Goal: Communication & Community: Answer question/provide support

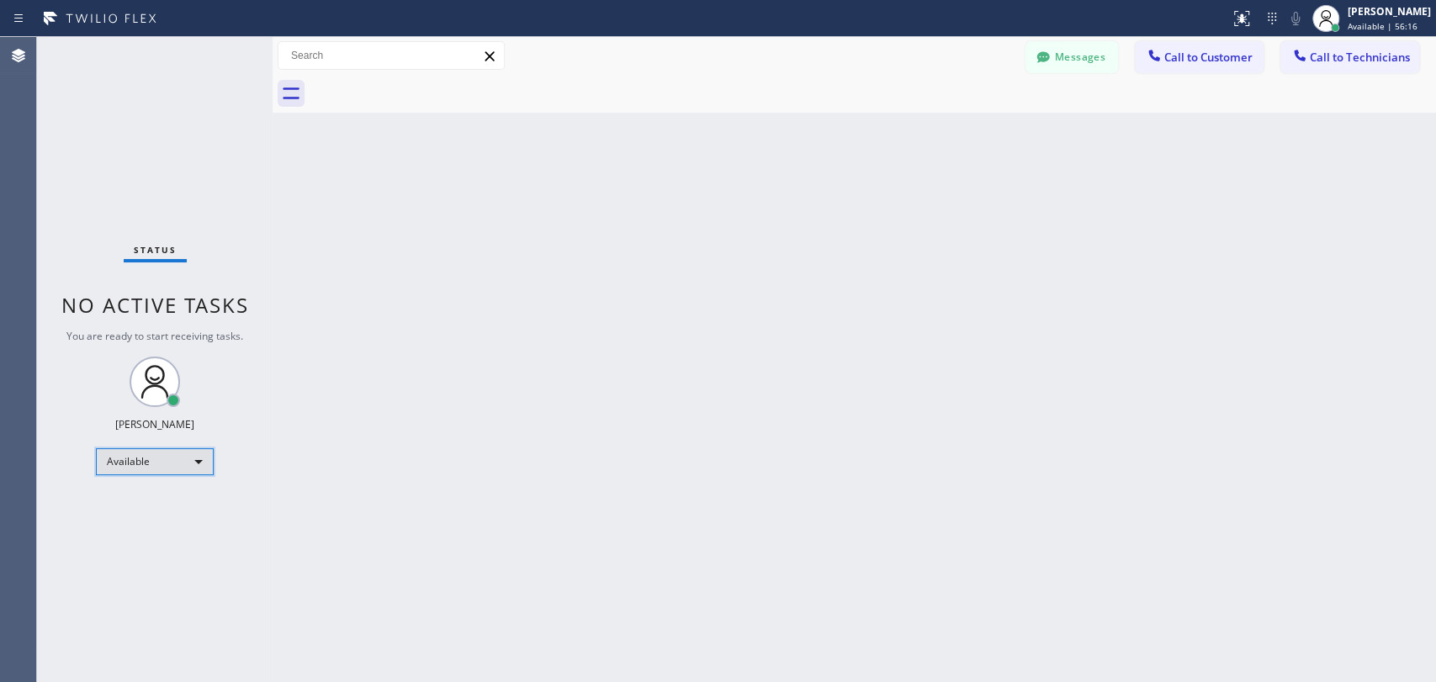
click at [114, 450] on div "Available" at bounding box center [155, 461] width 118 height 27
click at [162, 480] on li "Offline" at bounding box center [154, 484] width 114 height 20
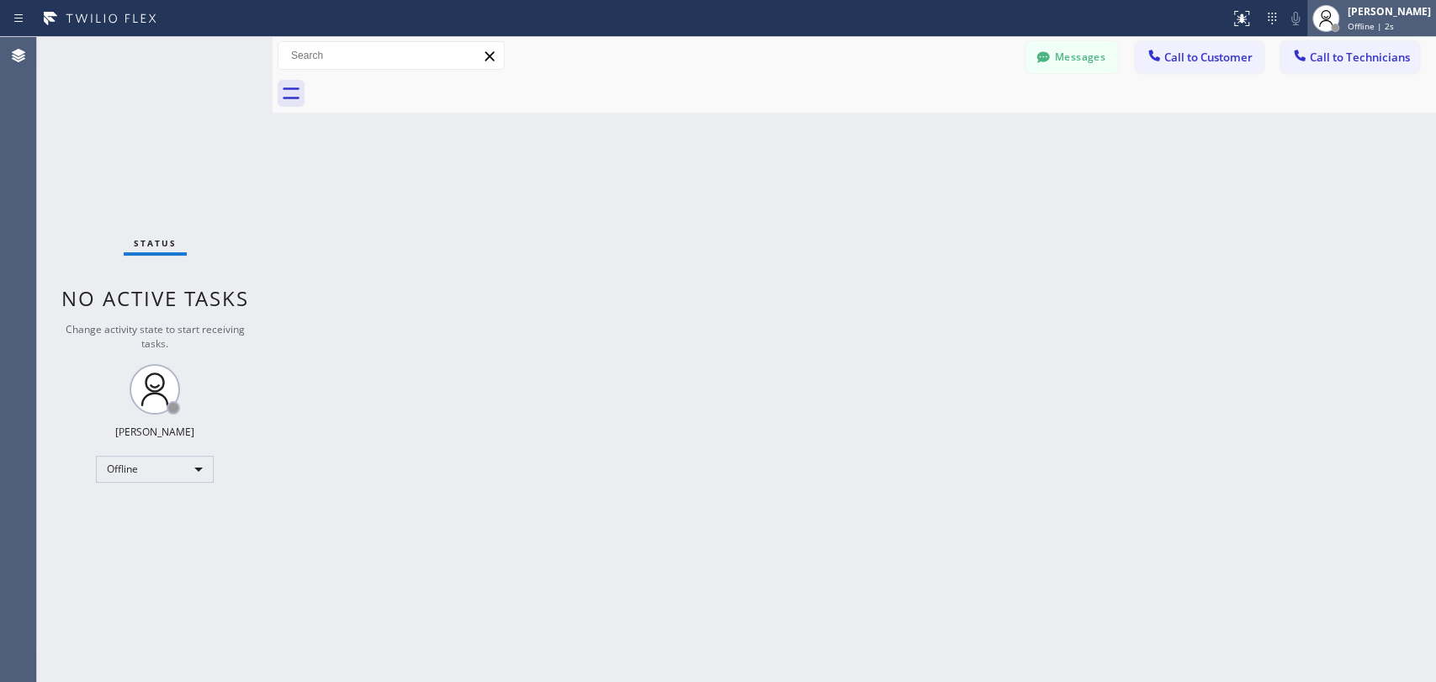
click at [1364, 30] on span "Offline | 2s" at bounding box center [1371, 26] width 46 height 12
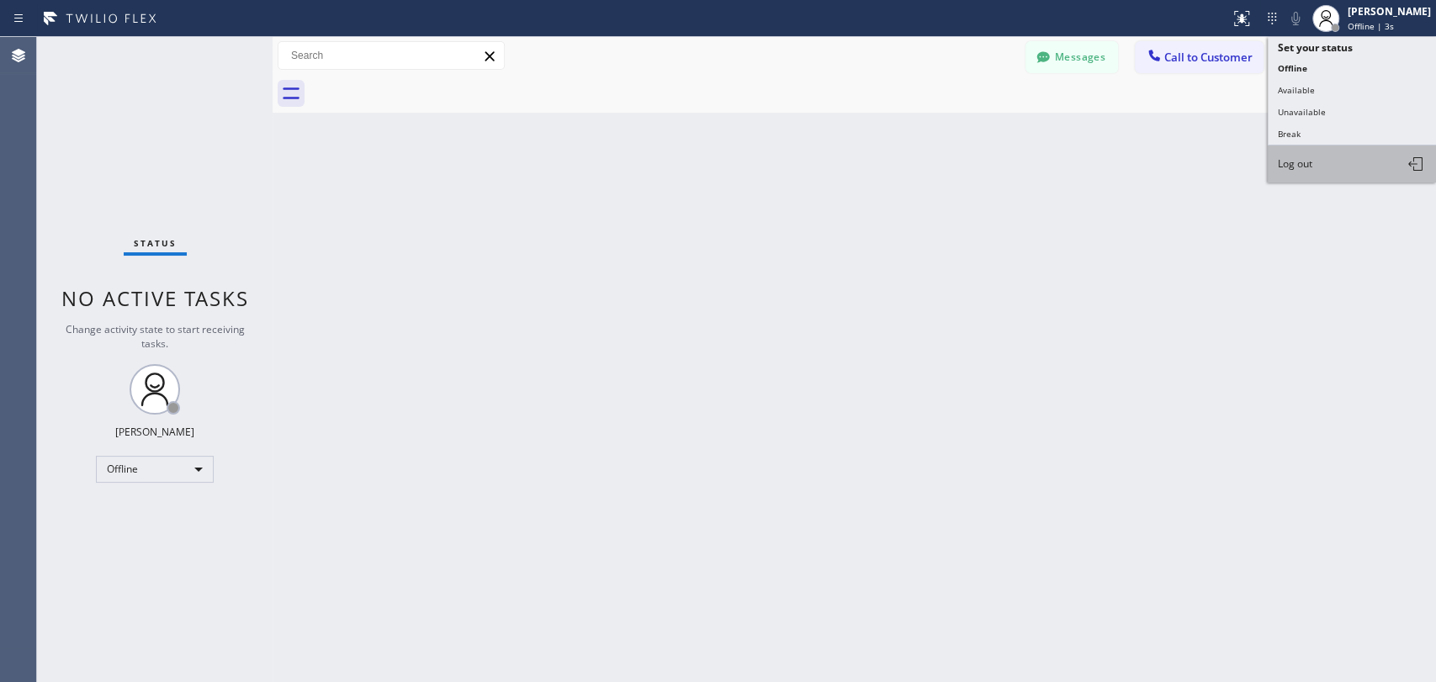
click at [1307, 163] on span "Log out" at bounding box center [1295, 163] width 34 height 14
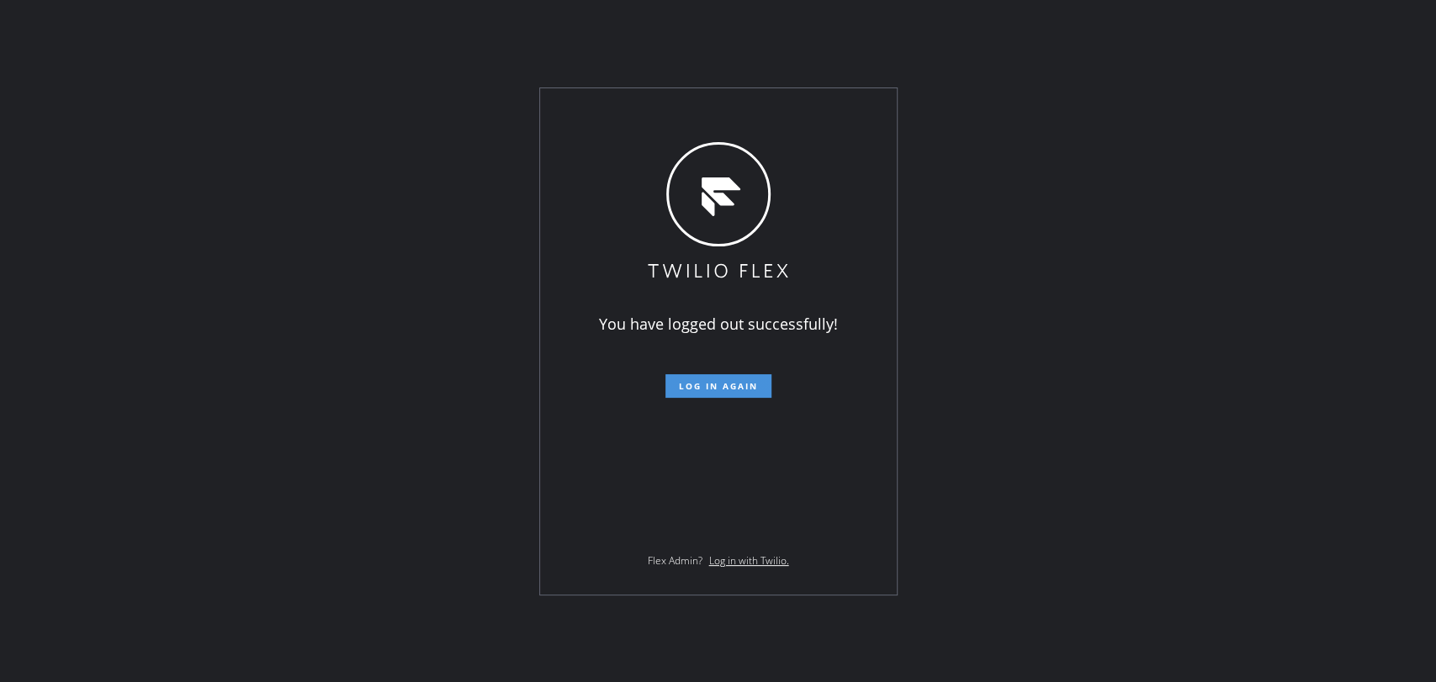
click at [717, 382] on span "Log in again" at bounding box center [718, 386] width 79 height 12
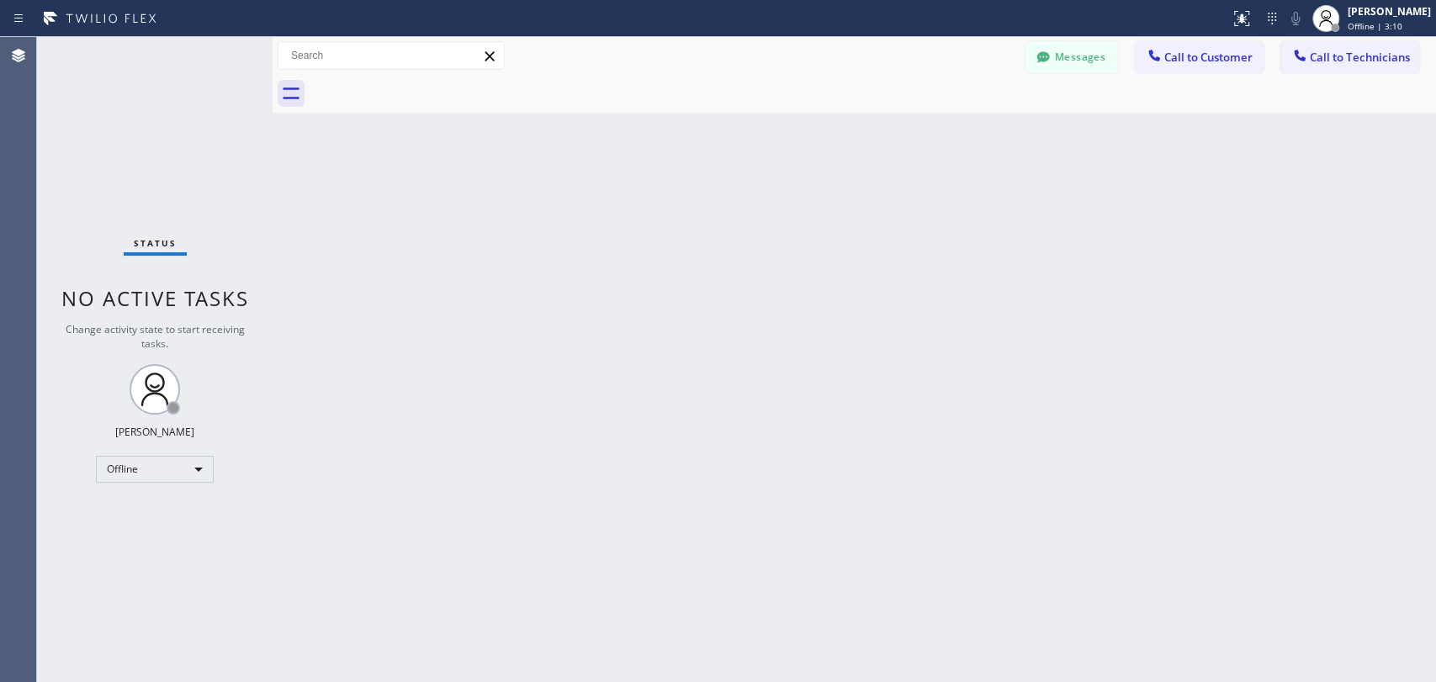
drag, startPoint x: 160, startPoint y: 443, endPoint x: 164, endPoint y: 453, distance: 10.9
click at [160, 443] on div "Status No active tasks Change activity state to start receiving tasks. Maria Ta…" at bounding box center [155, 359] width 236 height 645
click at [160, 461] on div "Offline" at bounding box center [155, 469] width 118 height 27
click at [168, 536] on li "Unavailable" at bounding box center [154, 532] width 114 height 20
click at [1073, 56] on button "Messages" at bounding box center [1072, 57] width 93 height 32
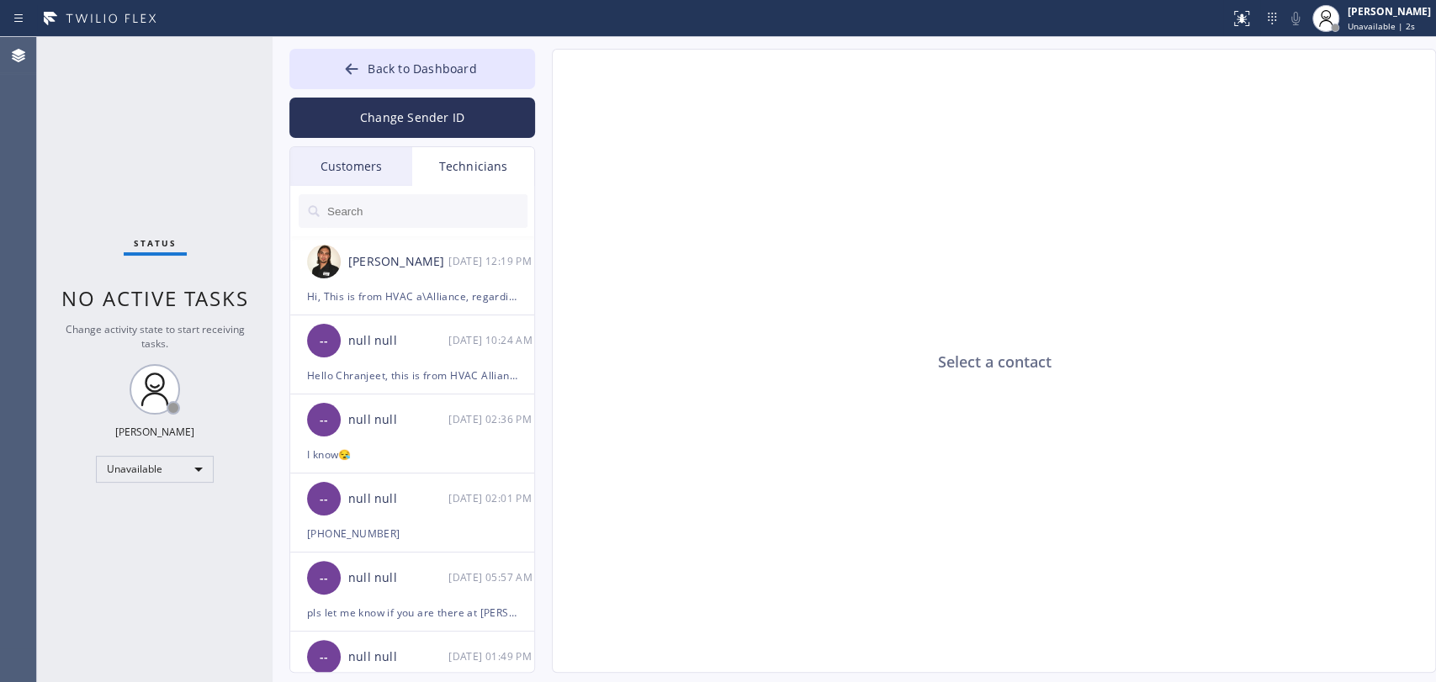
click at [325, 158] on div "Customers" at bounding box center [351, 166] width 122 height 39
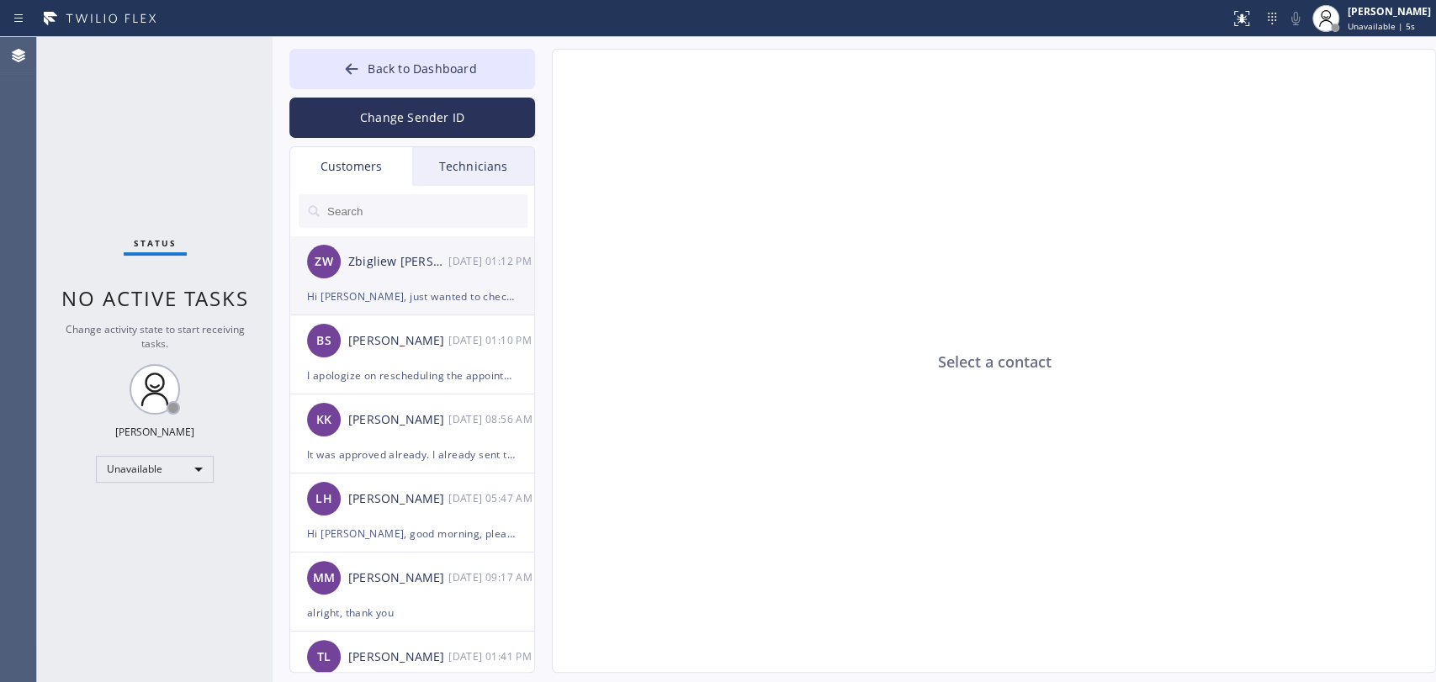
click at [396, 271] on div "Zbigliew [PERSON_NAME]" at bounding box center [398, 261] width 100 height 19
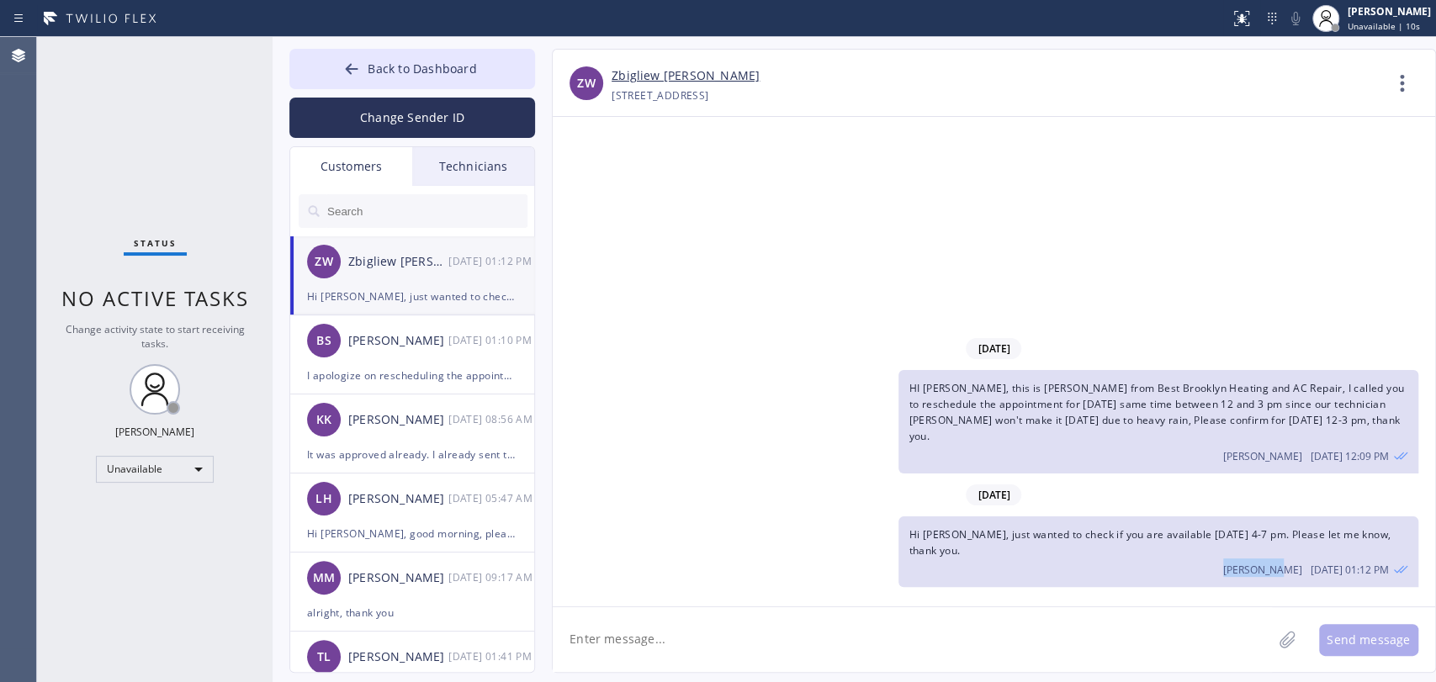
drag, startPoint x: 1252, startPoint y: 575, endPoint x: 1308, endPoint y: 574, distance: 56.4
click at [1308, 574] on div "Kate Mayol 08/26 01:12 PM" at bounding box center [1158, 568] width 499 height 19
click at [432, 72] on span "Back to Dashboard" at bounding box center [422, 69] width 109 height 16
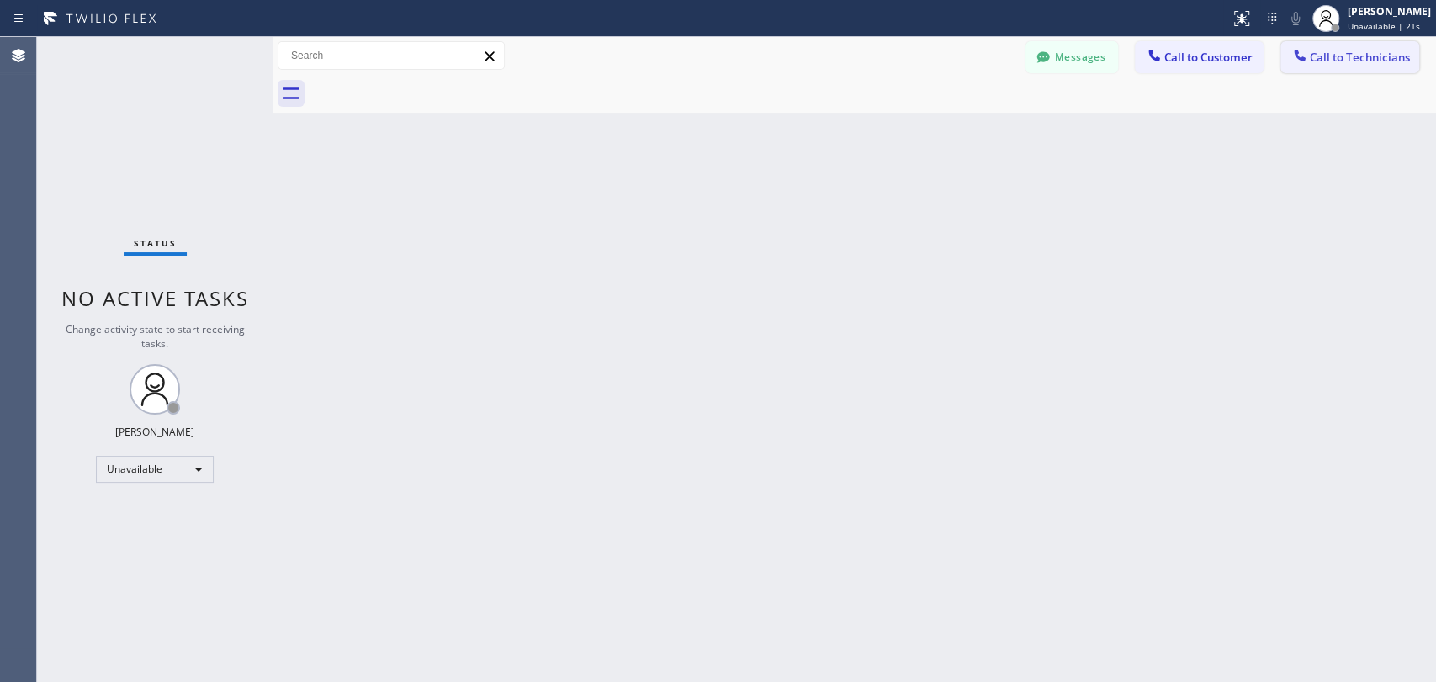
click at [1302, 56] on icon at bounding box center [1299, 55] width 17 height 17
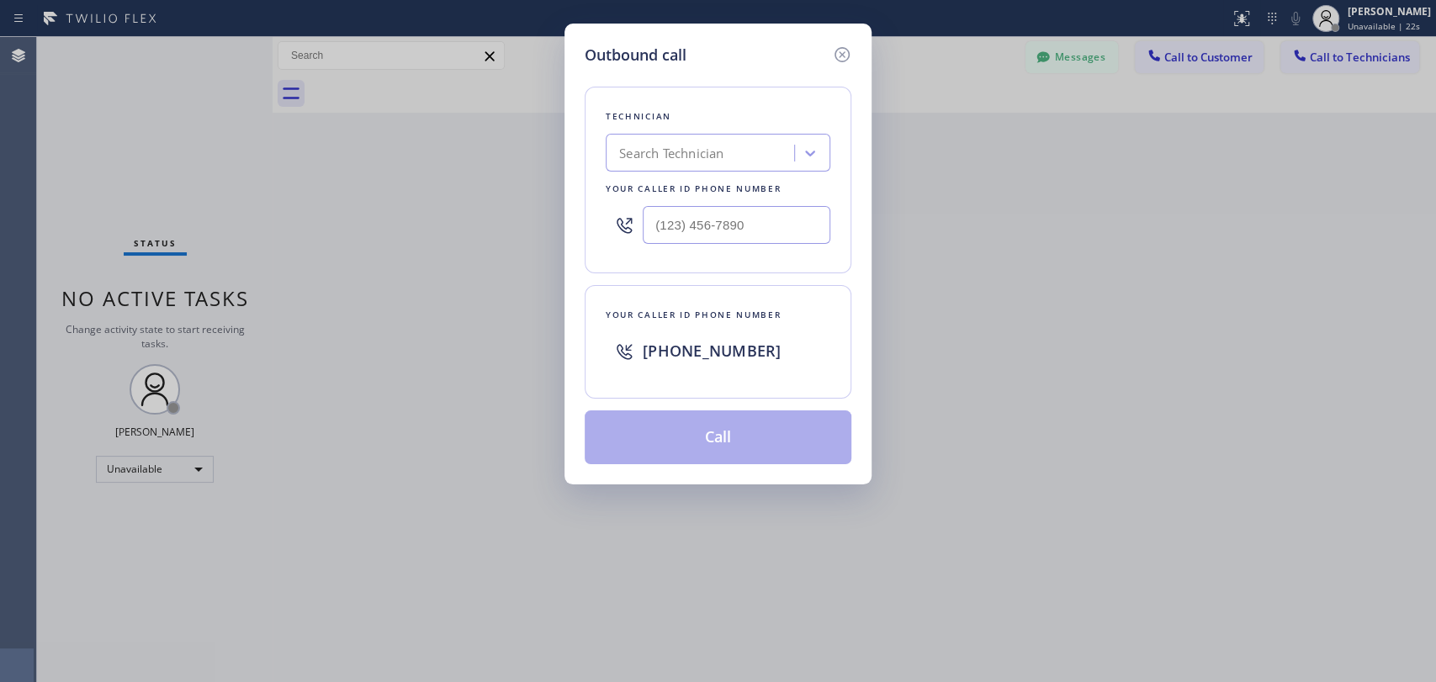
click at [697, 141] on div "Search Technician" at bounding box center [702, 153] width 183 height 29
type input "serge"
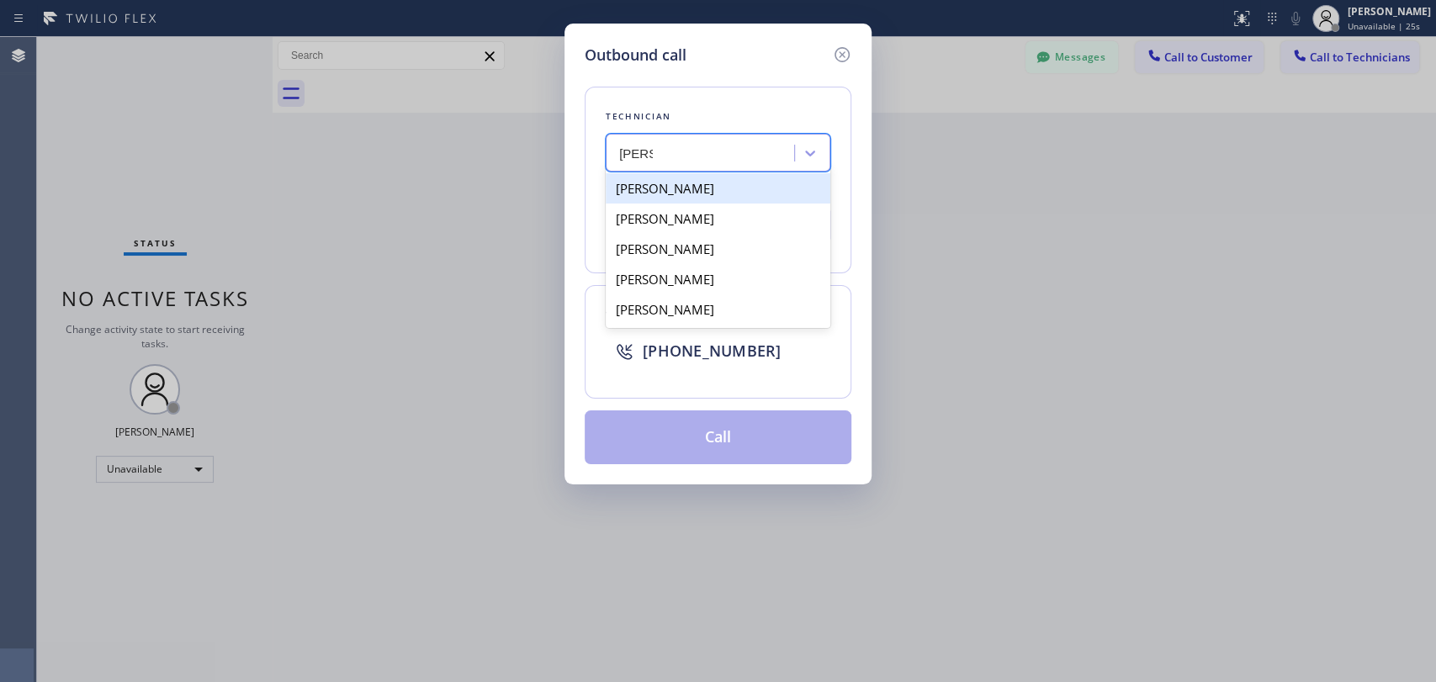
click at [728, 198] on div "[PERSON_NAME]" at bounding box center [718, 188] width 225 height 30
type input "(323) 304-1325"
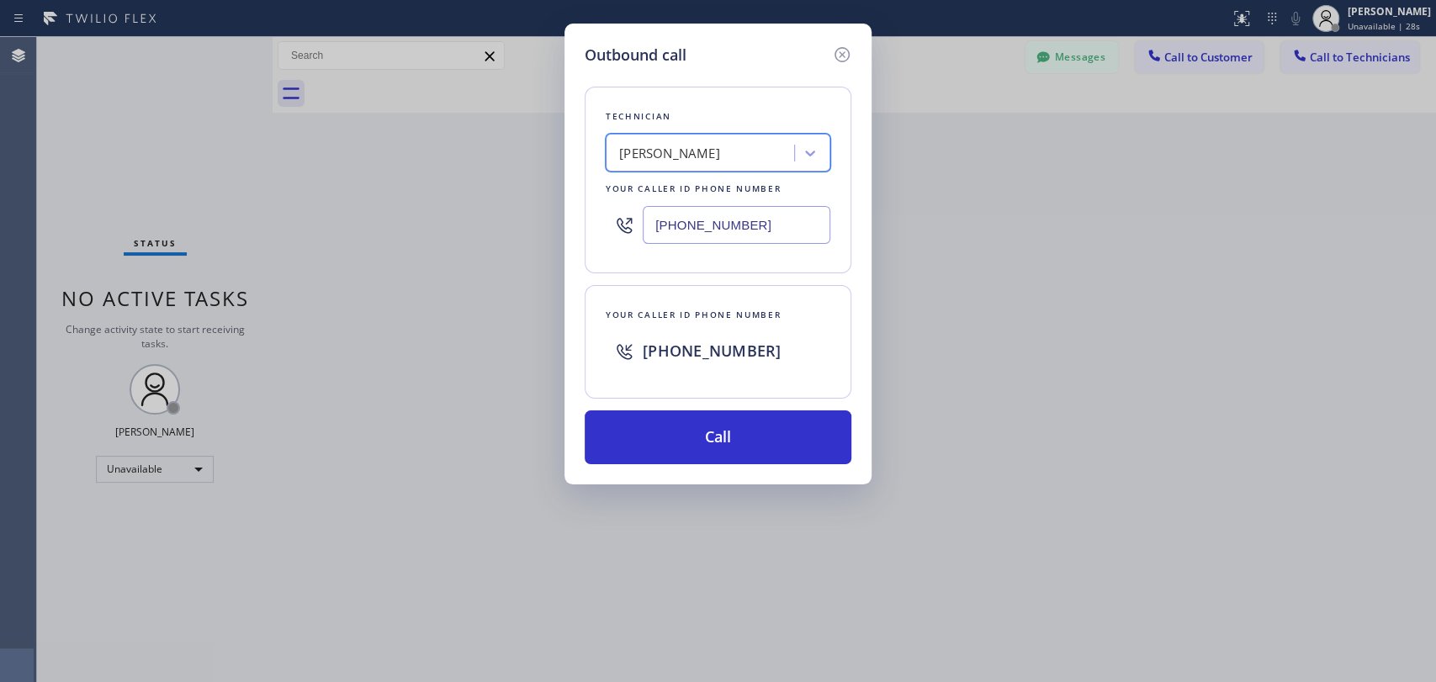
click at [828, 60] on div "Outbound call" at bounding box center [718, 55] width 267 height 23
click at [851, 56] on icon at bounding box center [842, 55] width 20 height 20
